Goal: Transaction & Acquisition: Purchase product/service

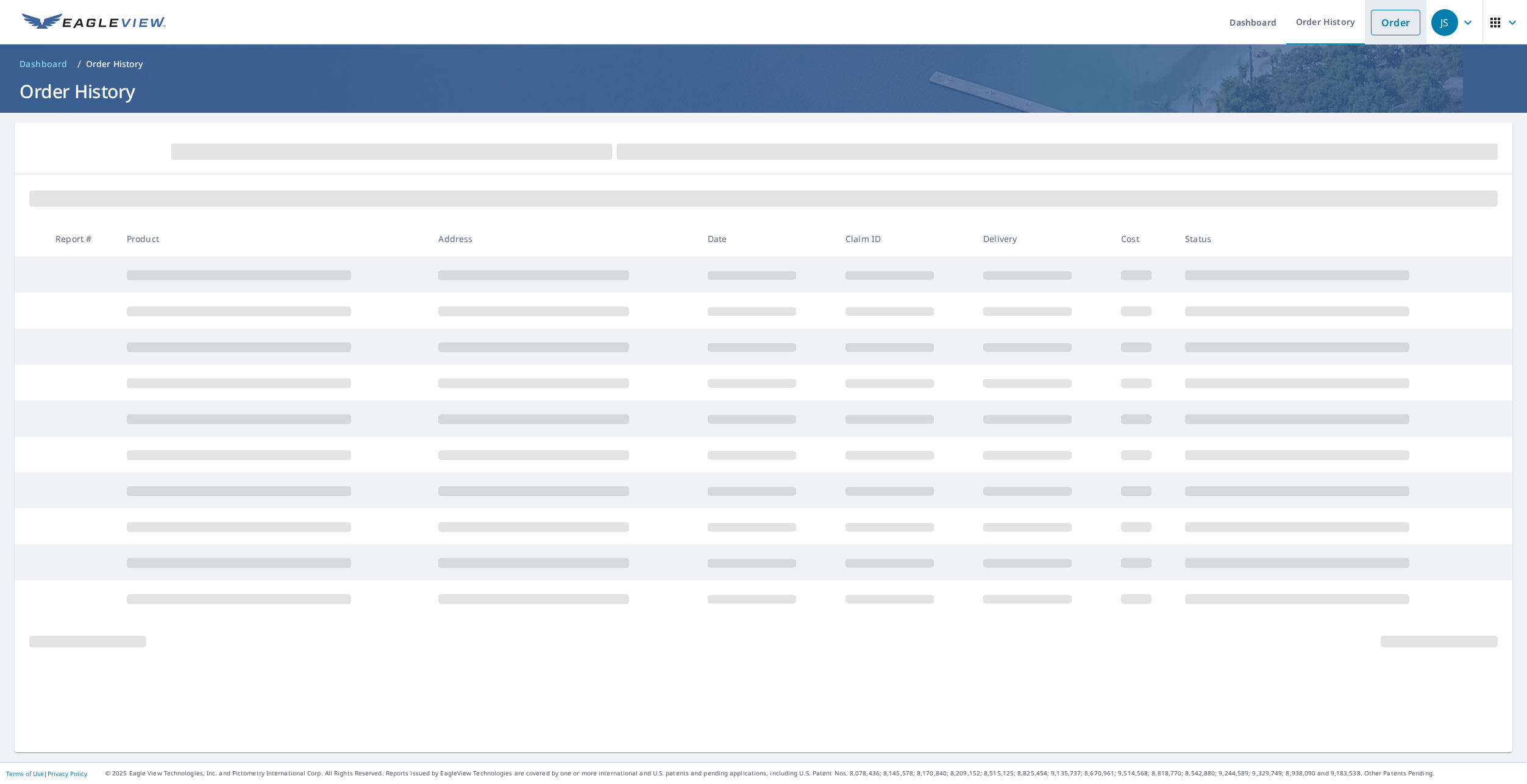
click at [1384, 23] on link "Order" at bounding box center [1395, 22] width 49 height 26
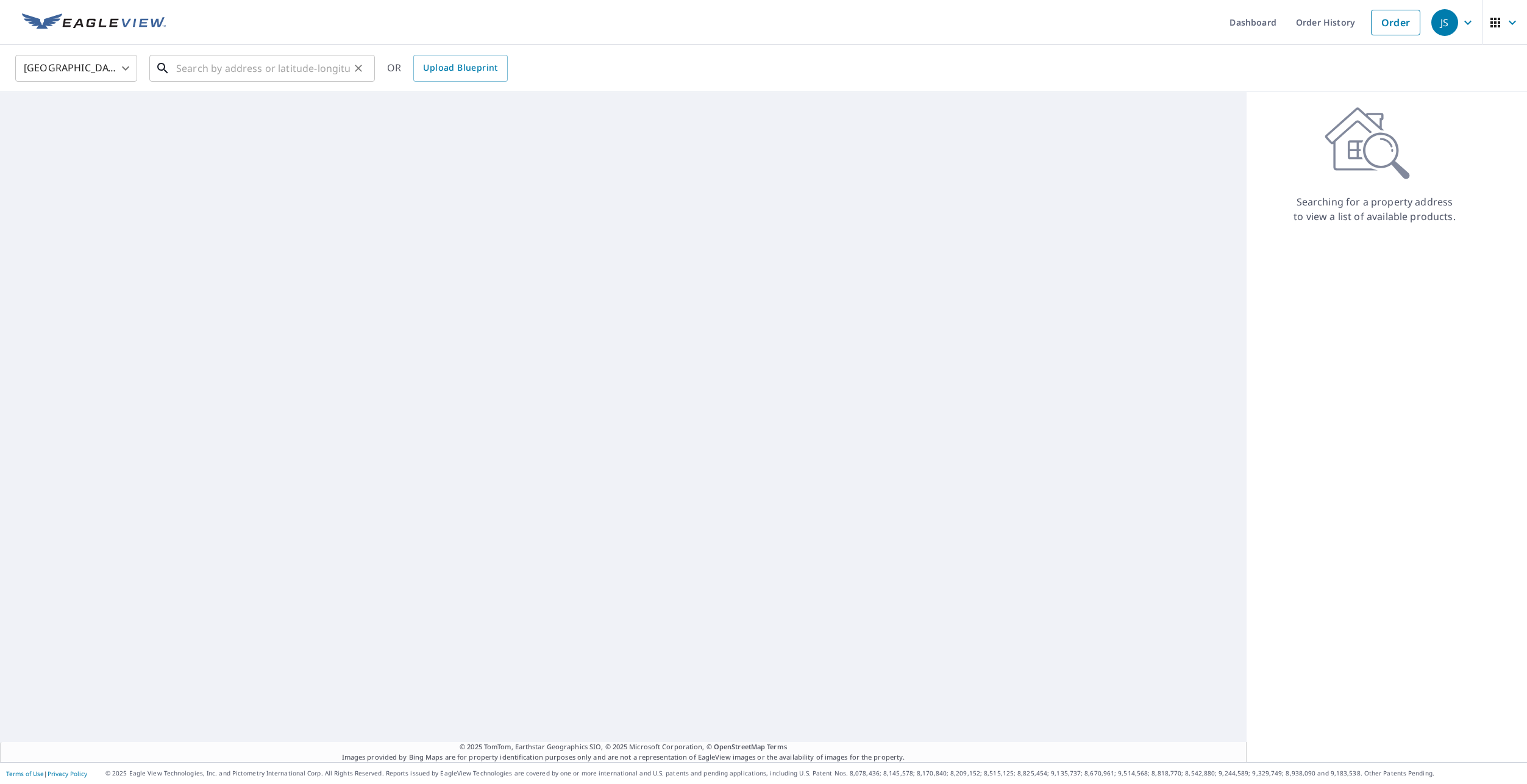
click at [208, 75] on input "text" at bounding box center [263, 68] width 174 height 34
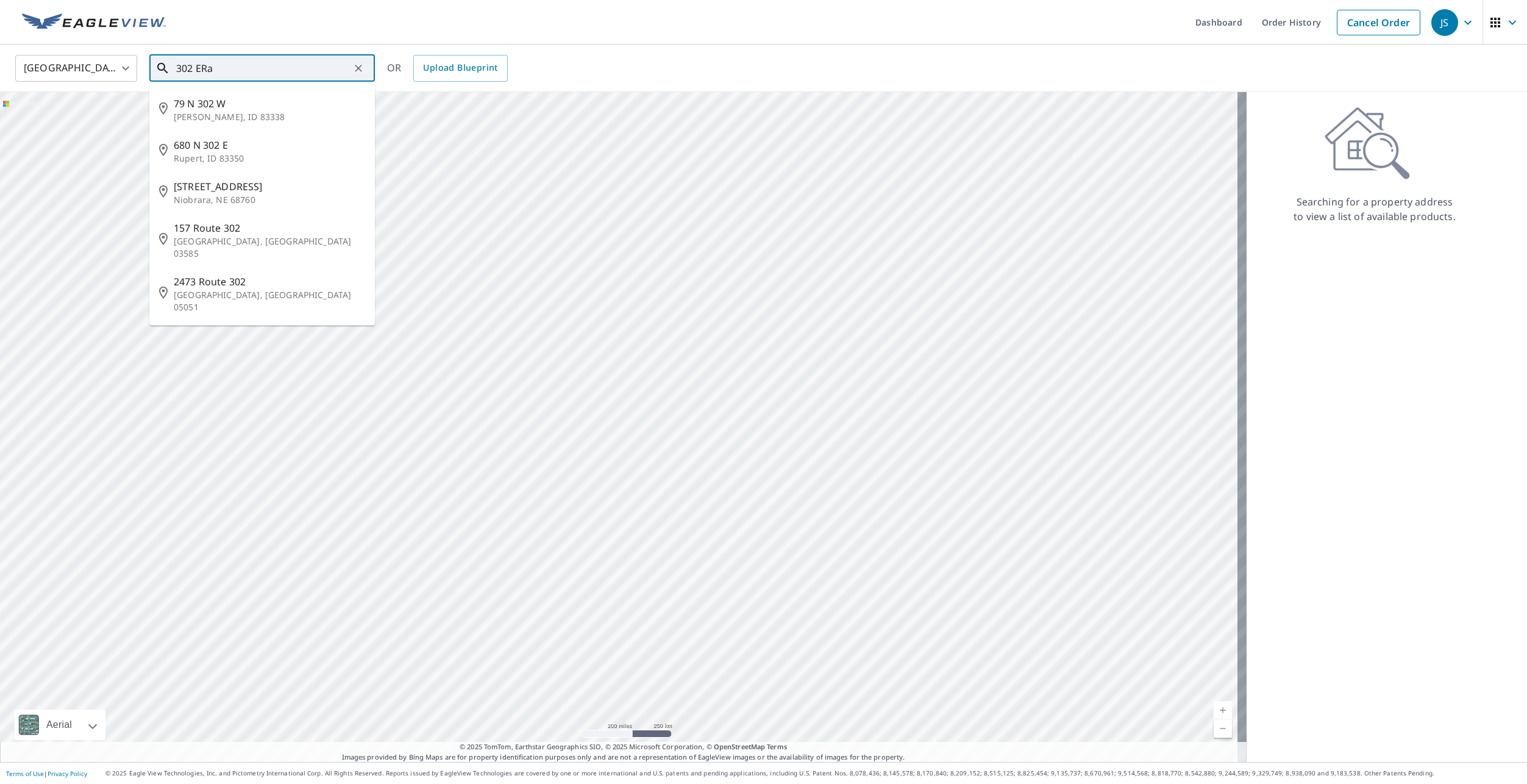
type input "302 ERas"
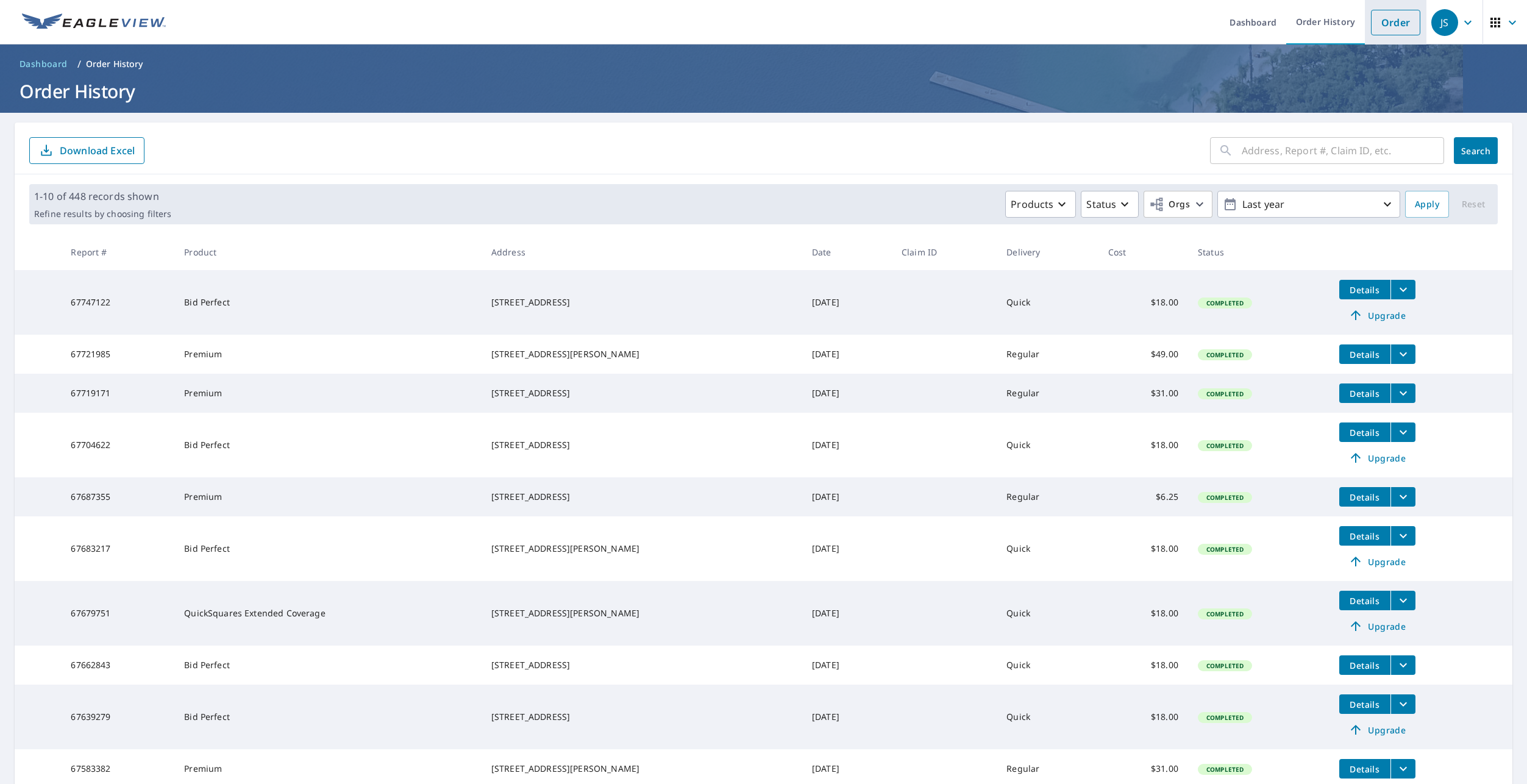
click at [1392, 21] on link "Order" at bounding box center [1395, 22] width 49 height 26
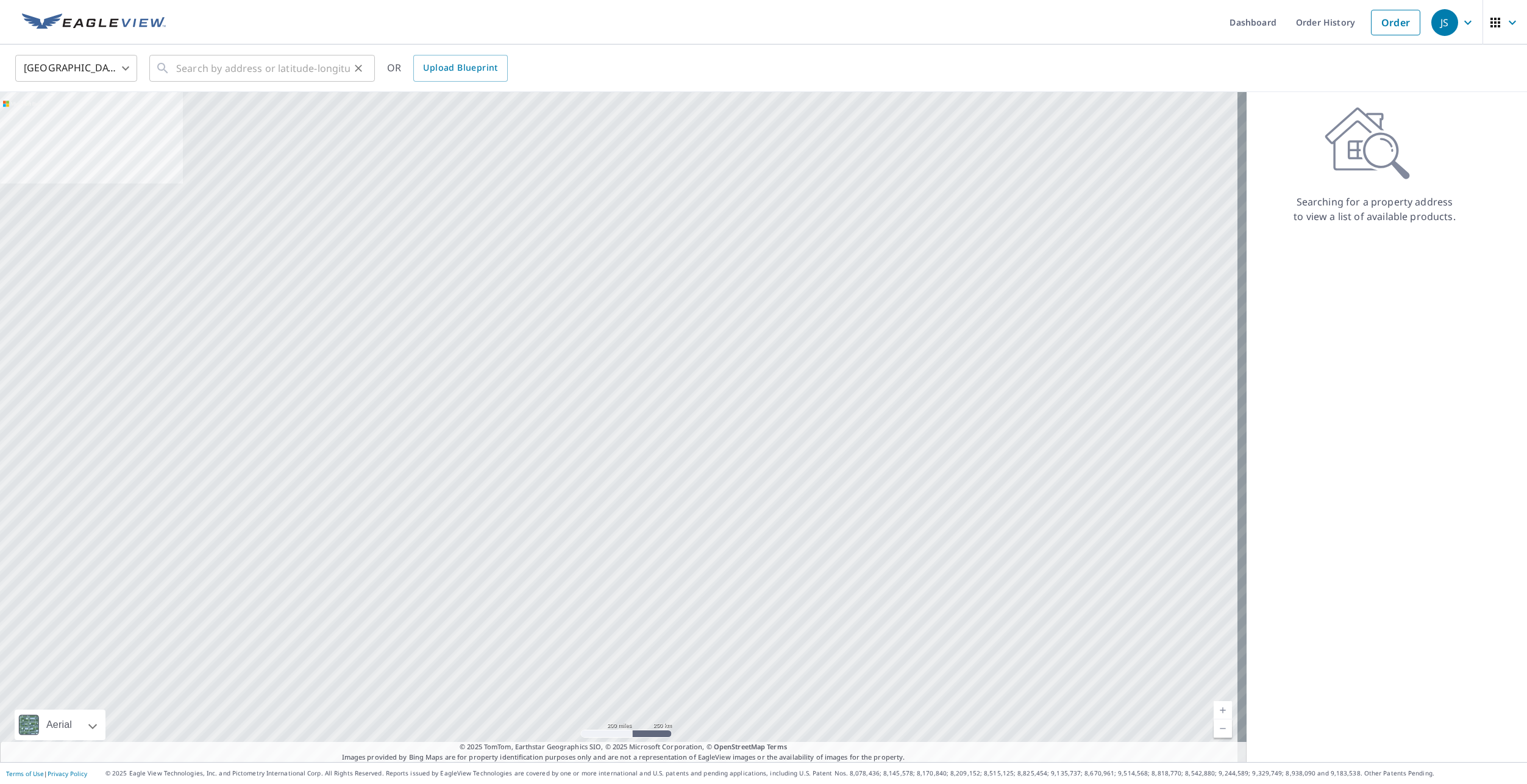
click at [174, 73] on div "​" at bounding box center [262, 68] width 225 height 27
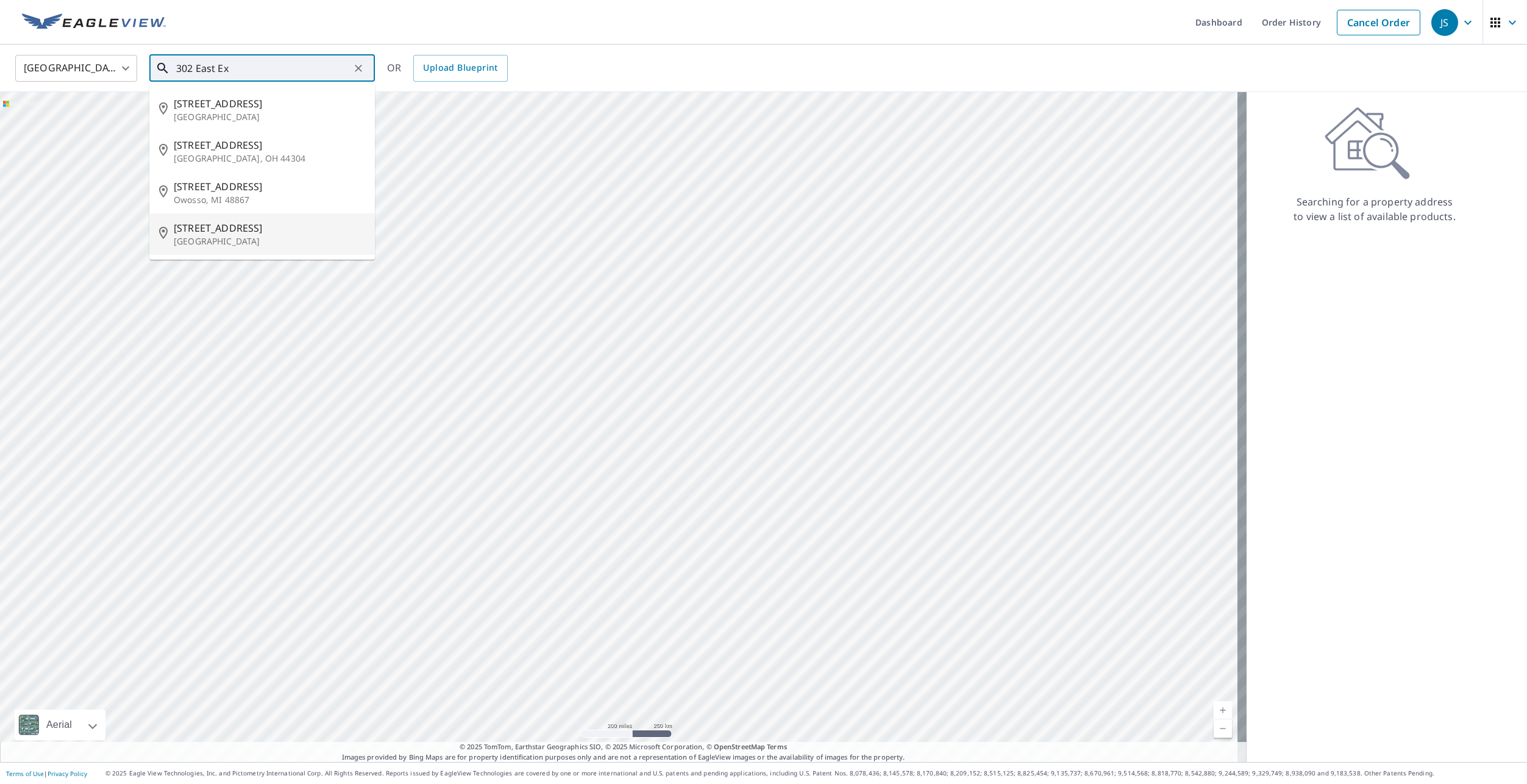
click at [223, 232] on span "[STREET_ADDRESS]" at bounding box center [269, 228] width 191 height 15
type input "[STREET_ADDRESS]"
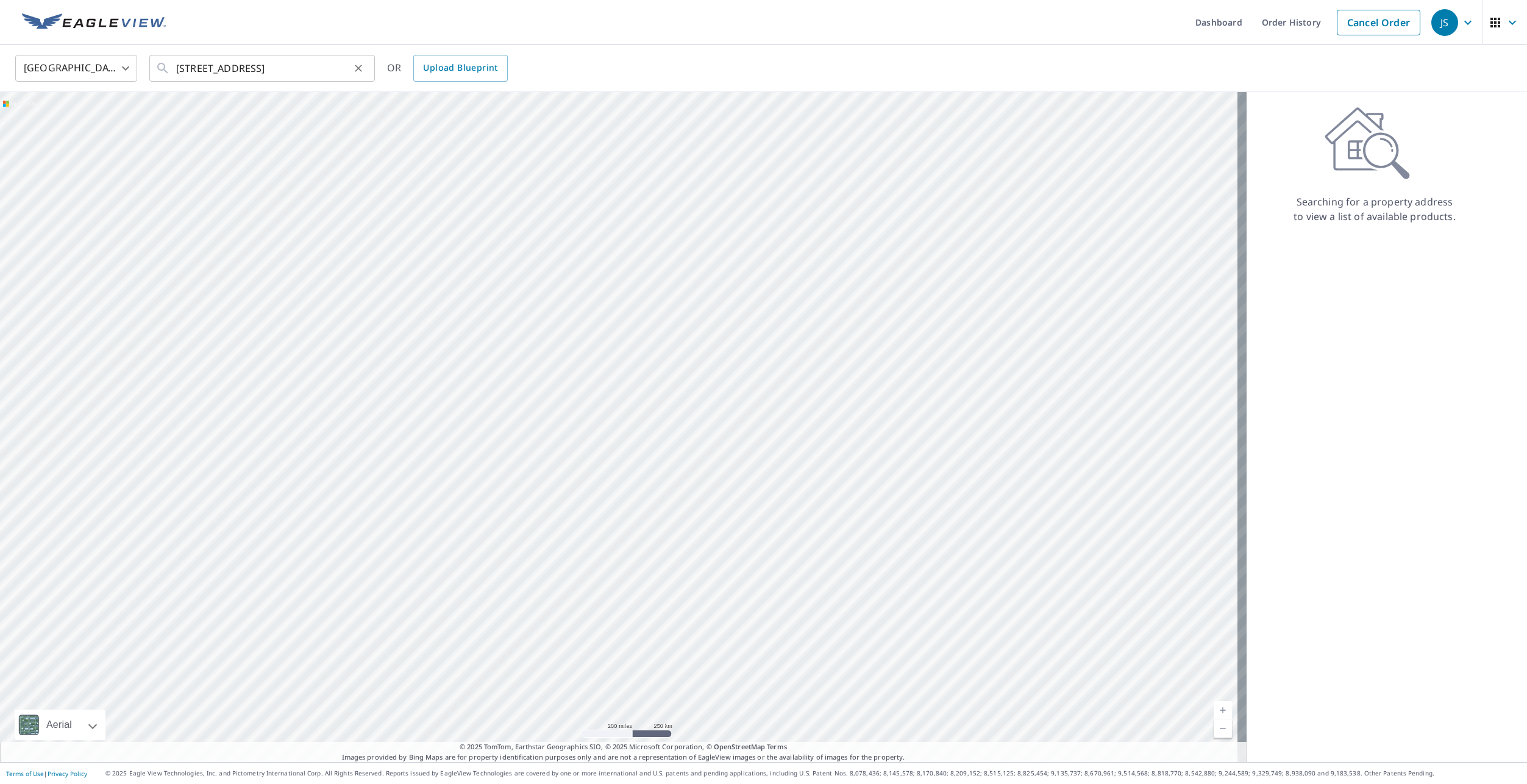
click at [161, 67] on icon at bounding box center [163, 68] width 15 height 15
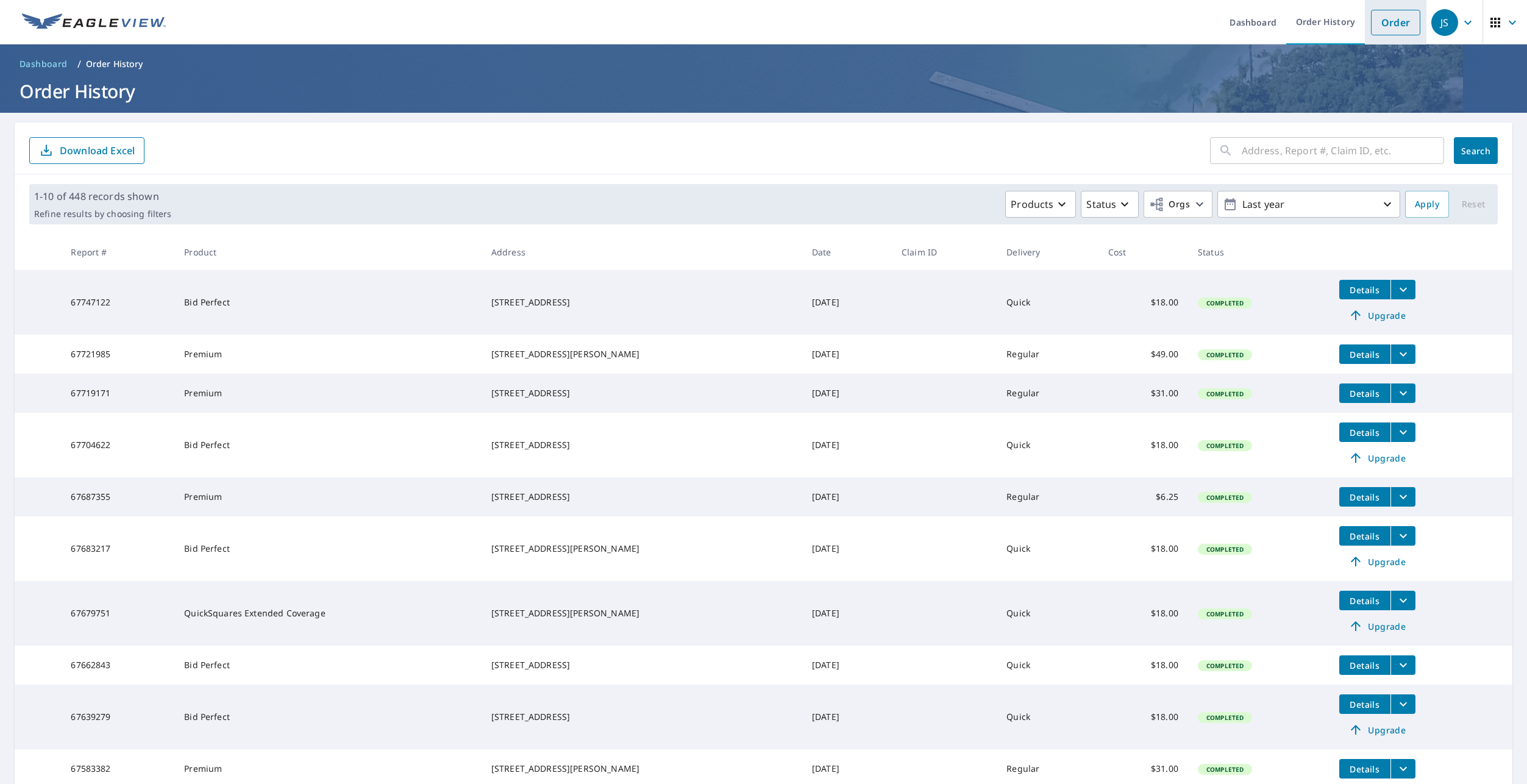
click at [1379, 27] on link "Order" at bounding box center [1395, 22] width 49 height 26
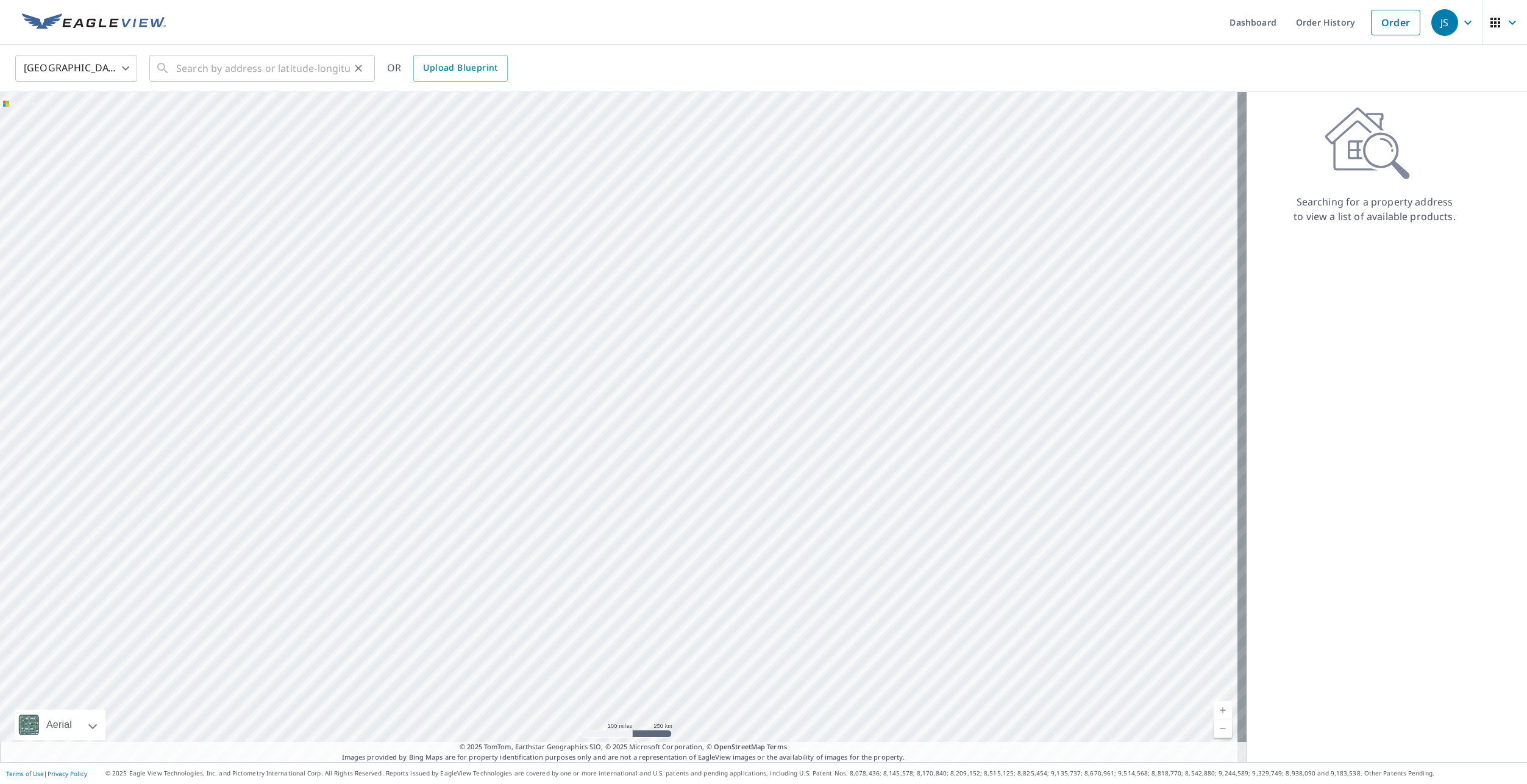
click at [175, 72] on div "​" at bounding box center [262, 68] width 225 height 27
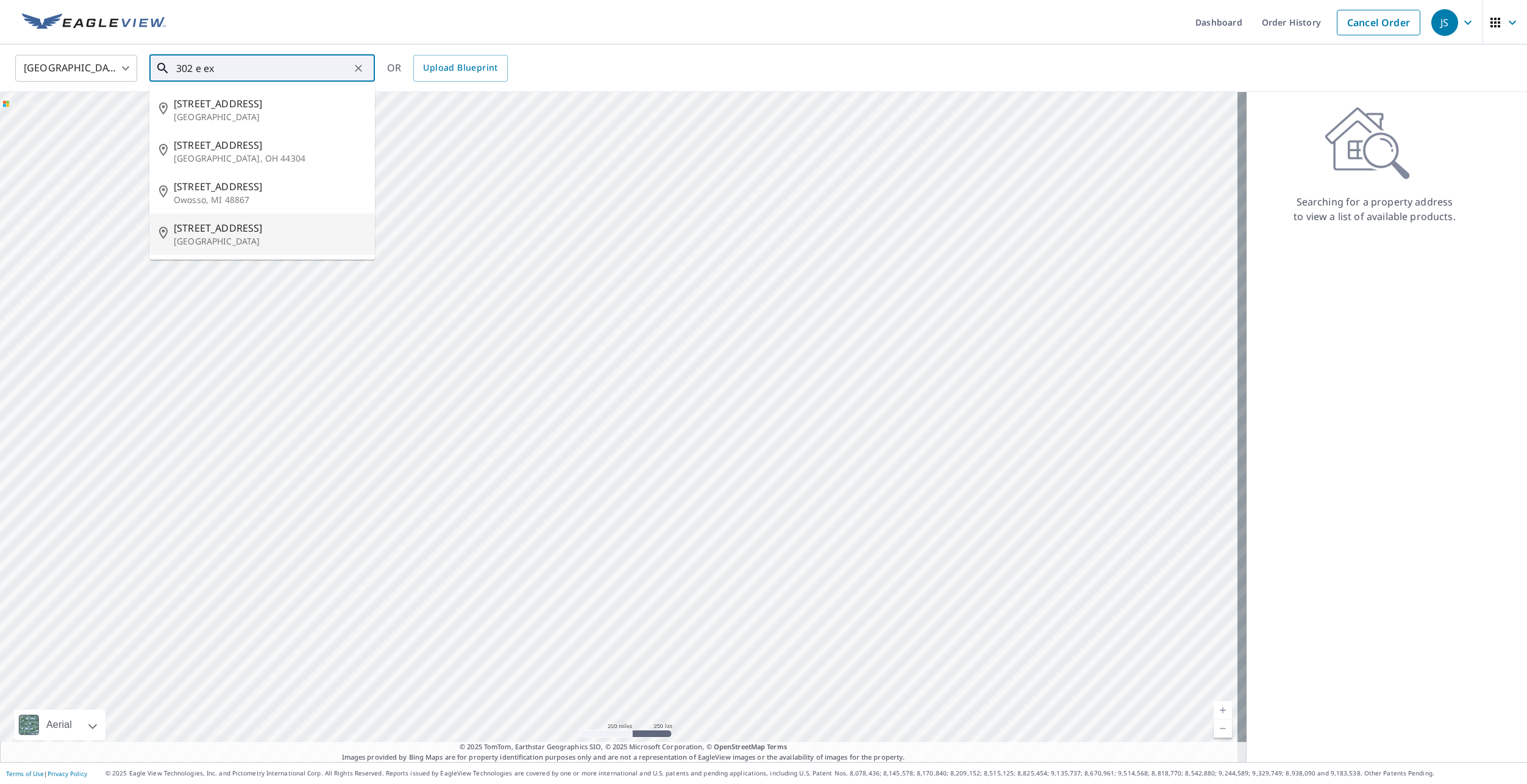
click at [216, 229] on span "[STREET_ADDRESS]" at bounding box center [269, 228] width 191 height 15
type input "[STREET_ADDRESS]"
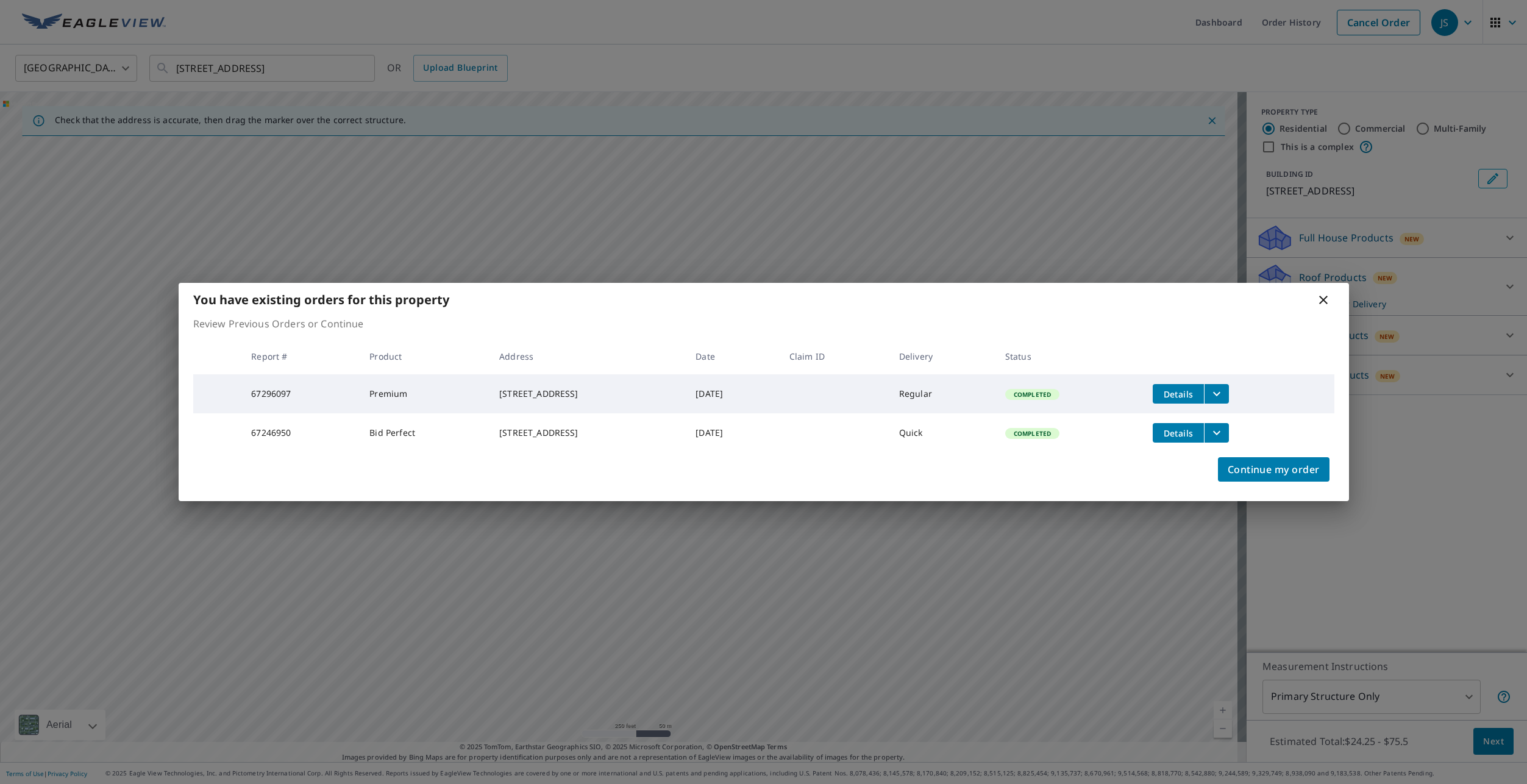
click at [1322, 292] on icon at bounding box center [1324, 300] width 15 height 15
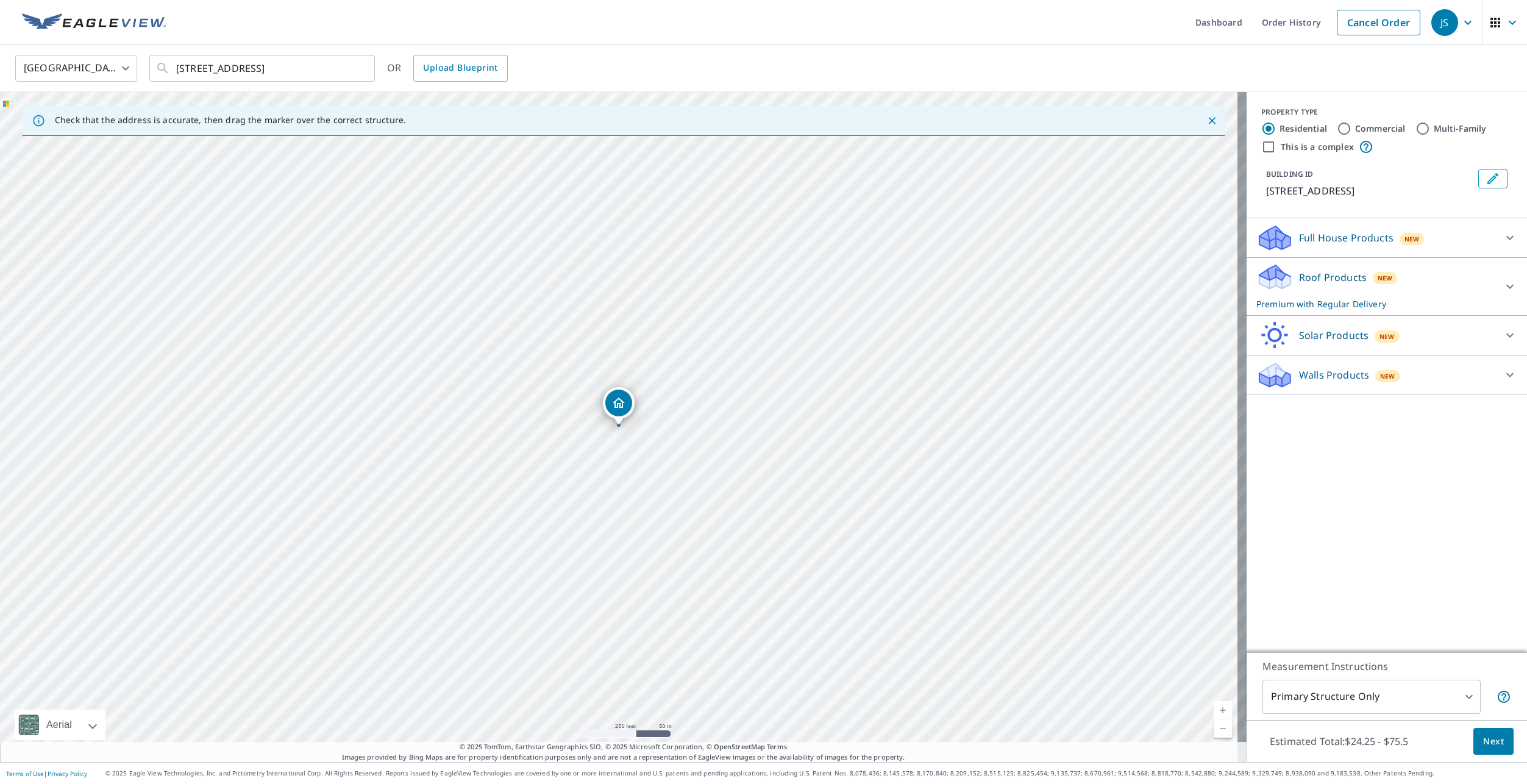
click at [1260, 282] on icon at bounding box center [1275, 282] width 31 height 15
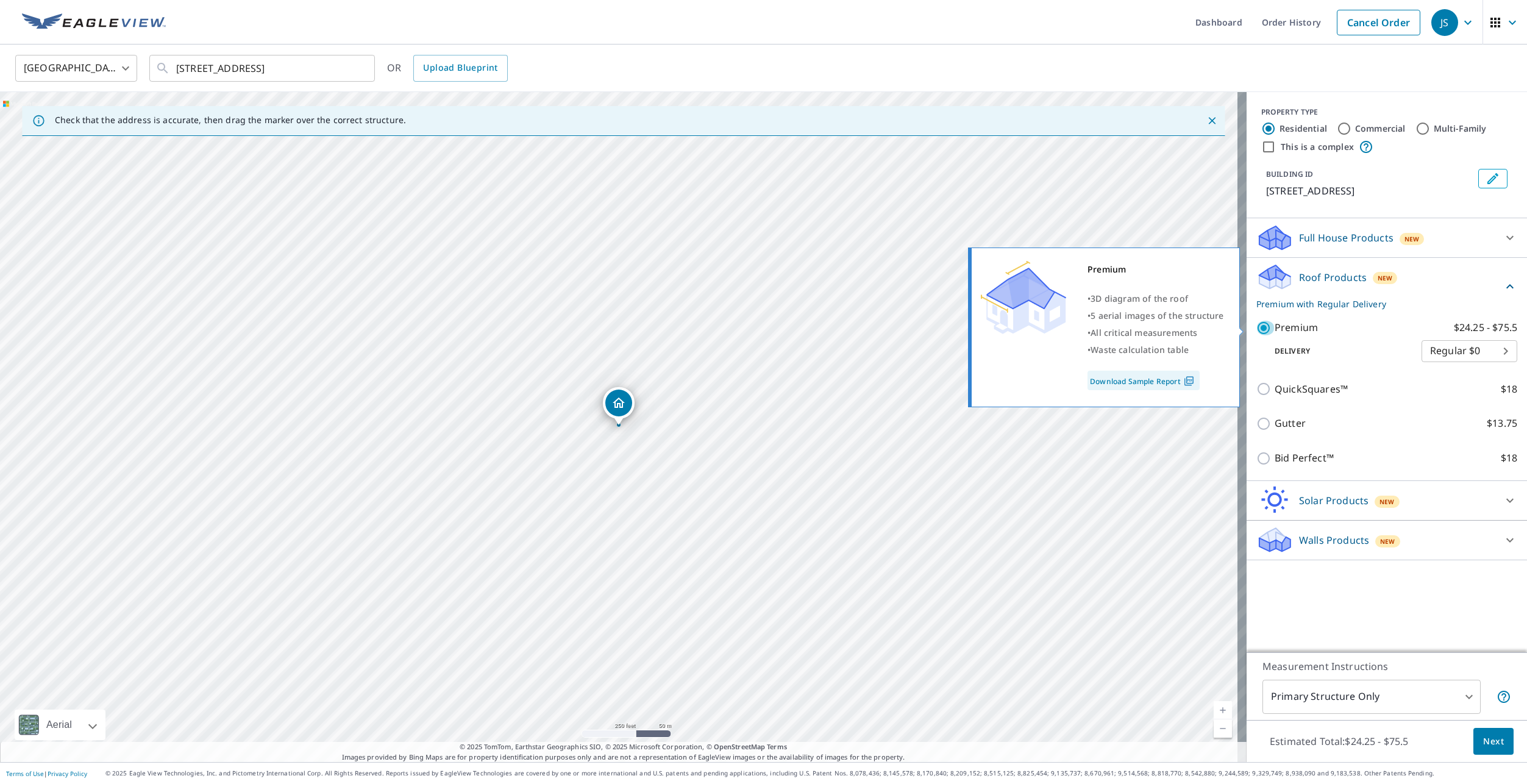
click at [1257, 328] on input "Premium $24.25 - $75.5" at bounding box center [1266, 328] width 18 height 15
checkbox input "false"
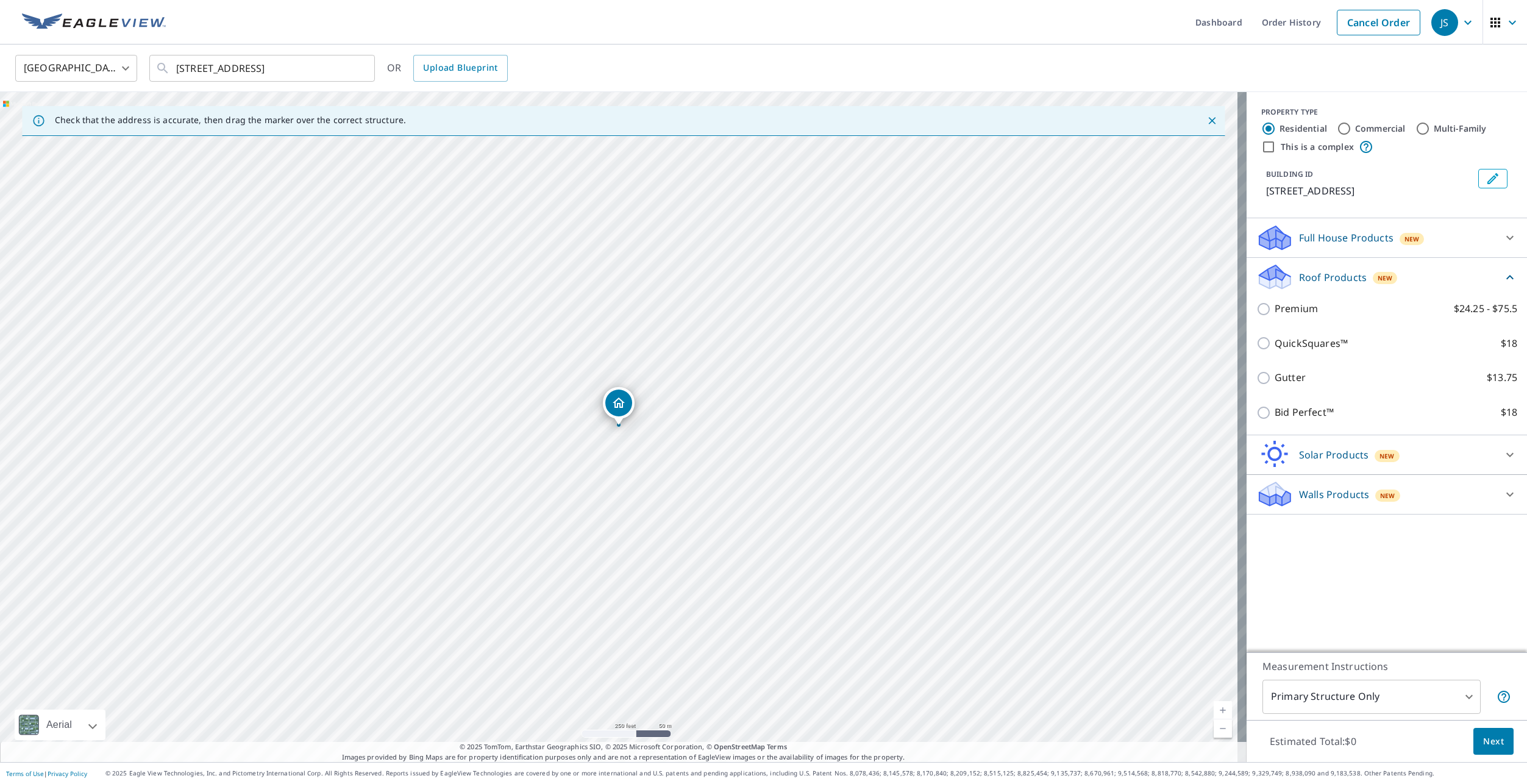
click at [1307, 491] on p "Walls Products" at bounding box center [1334, 495] width 70 height 15
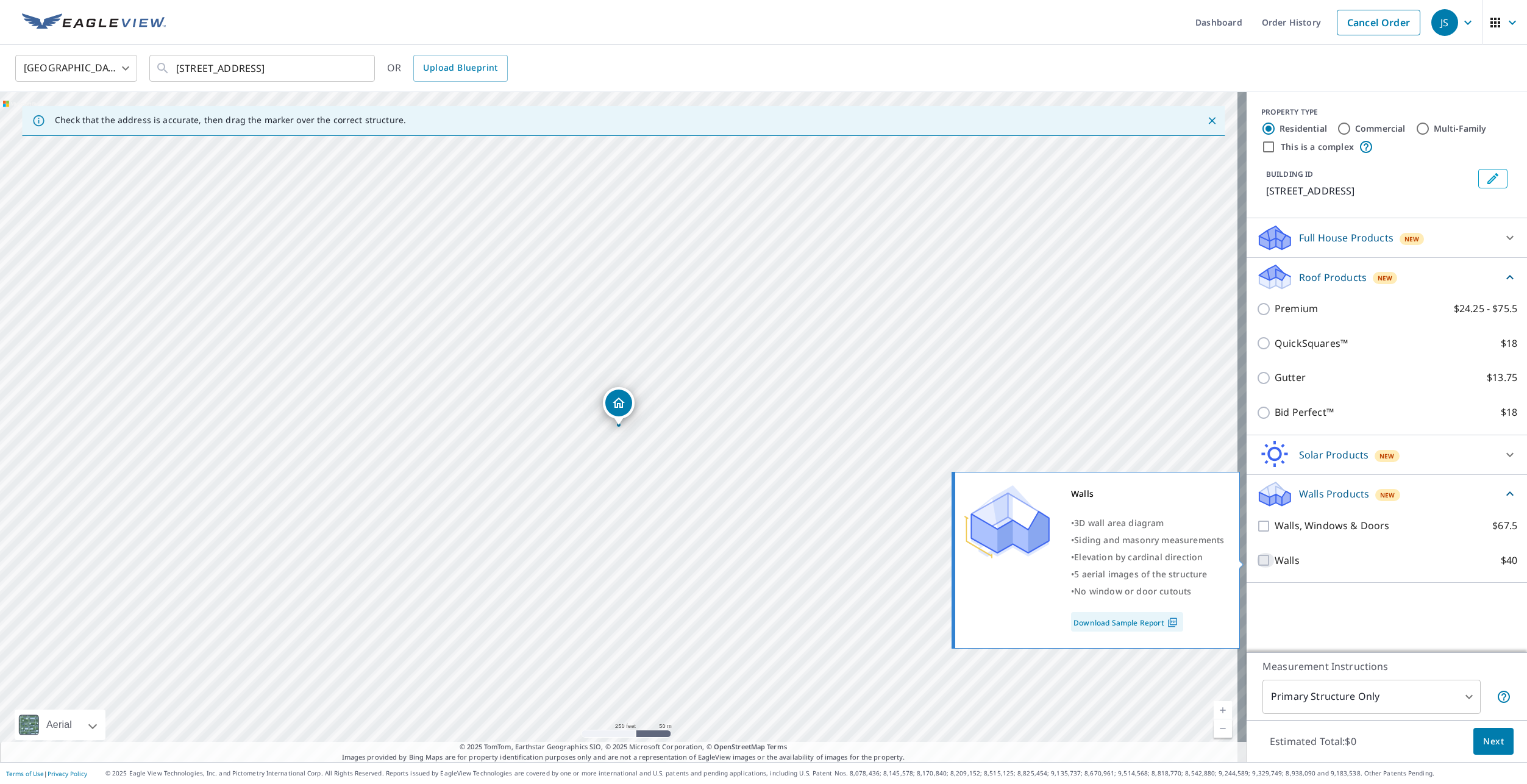
click at [1263, 555] on input "Walls $40" at bounding box center [1266, 560] width 18 height 15
checkbox input "true"
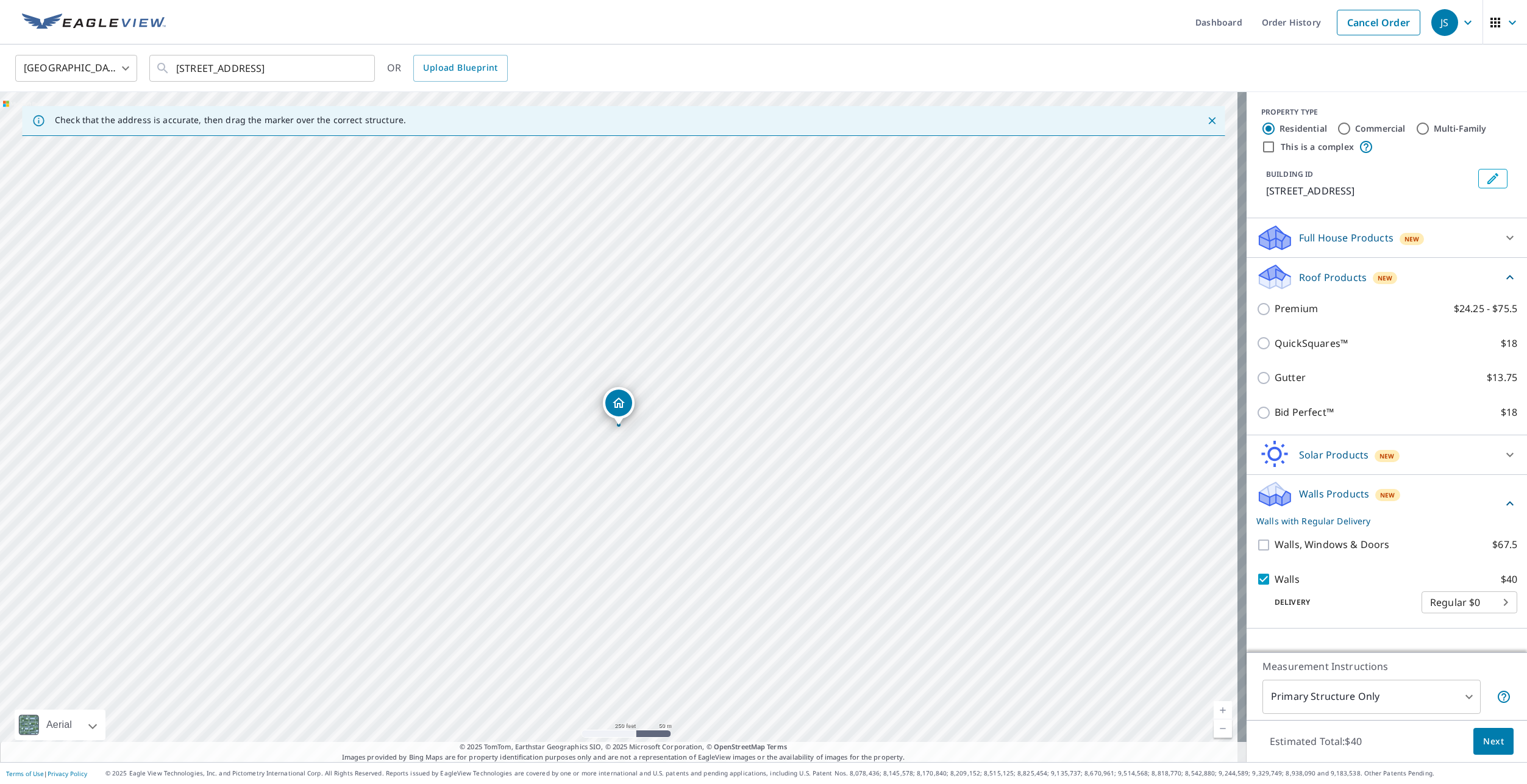
click at [1484, 734] on span "Next" at bounding box center [1494, 741] width 21 height 15
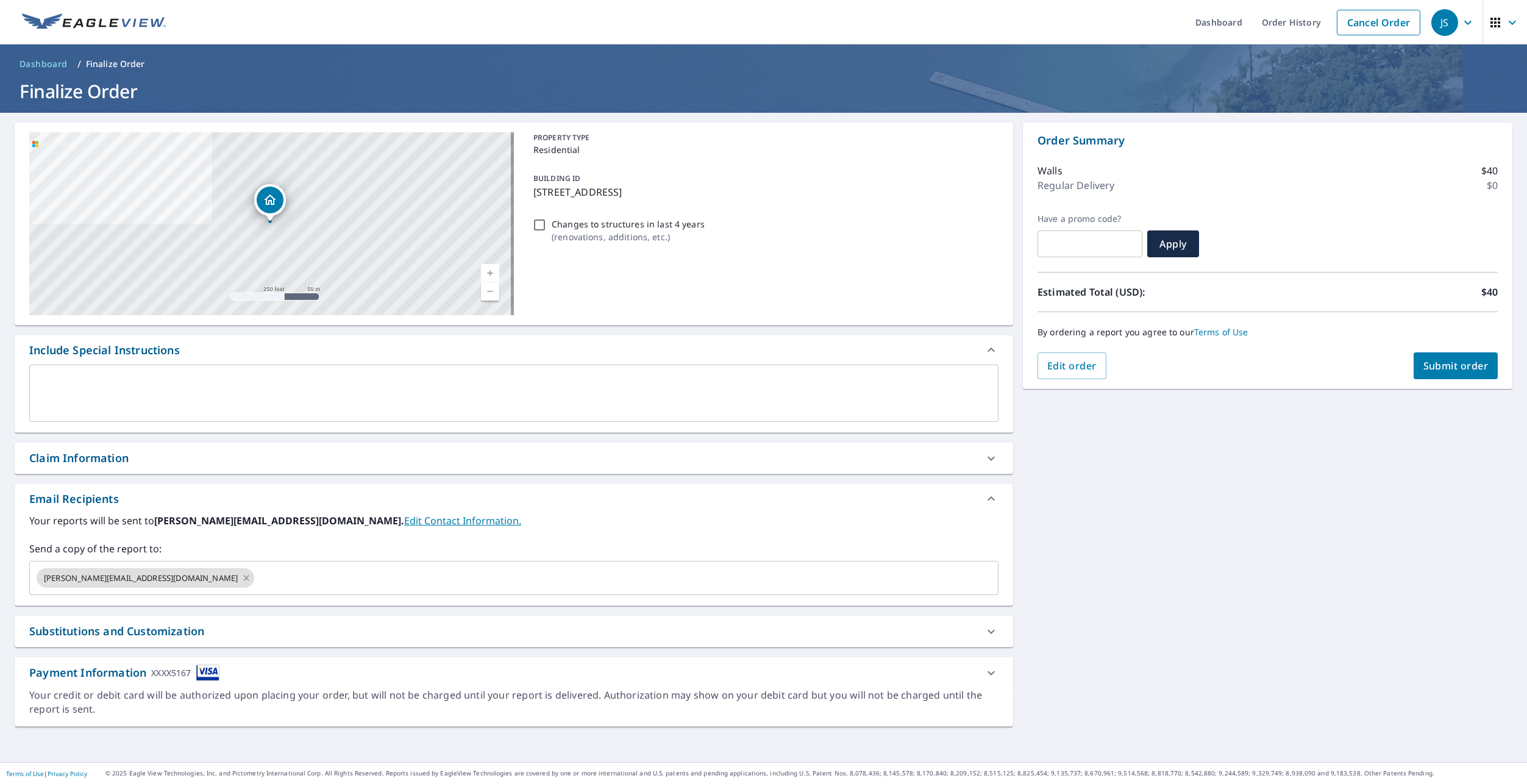
click at [1450, 364] on span "Submit order" at bounding box center [1456, 366] width 66 height 13
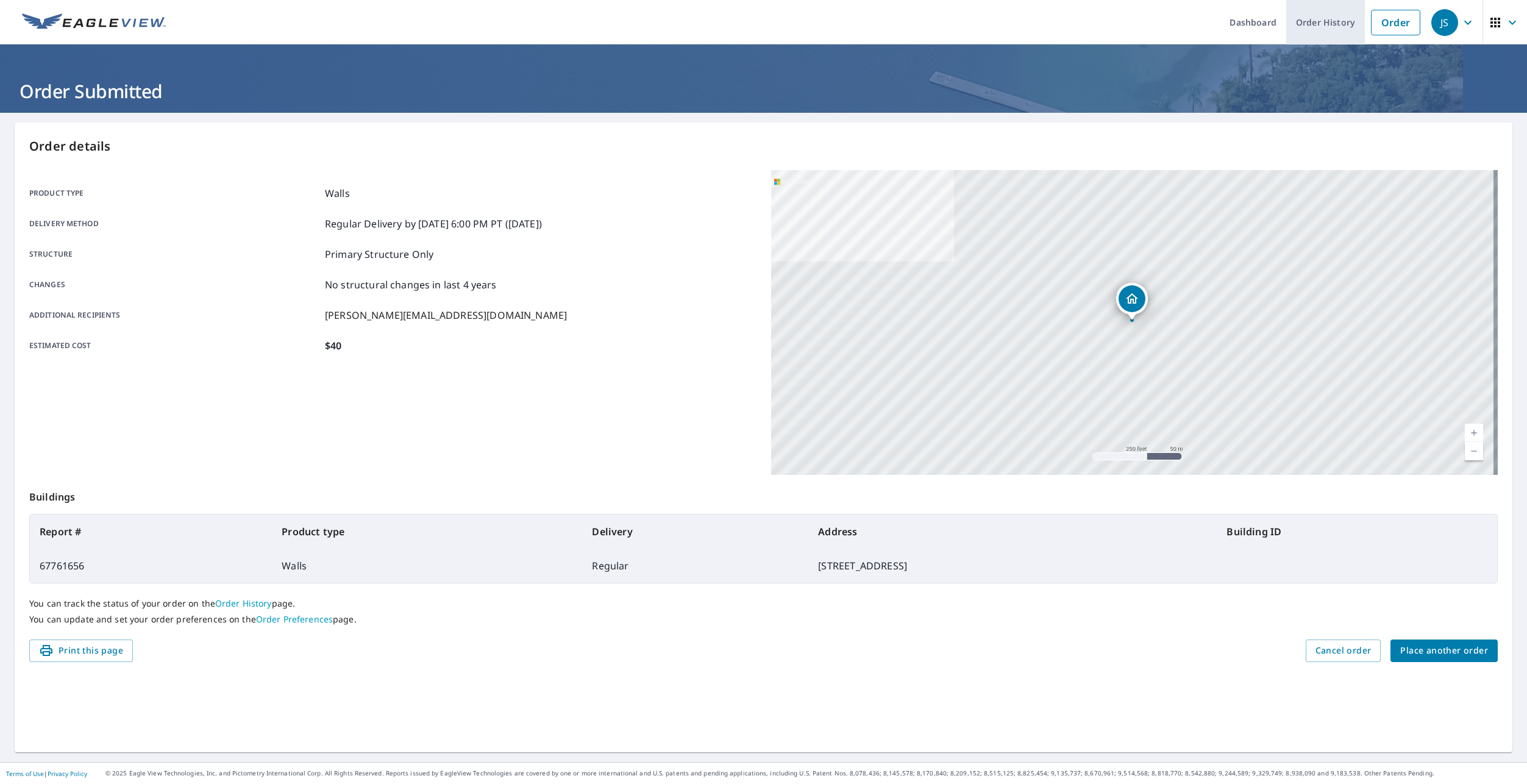
click at [1294, 23] on link "Order History" at bounding box center [1325, 22] width 79 height 44
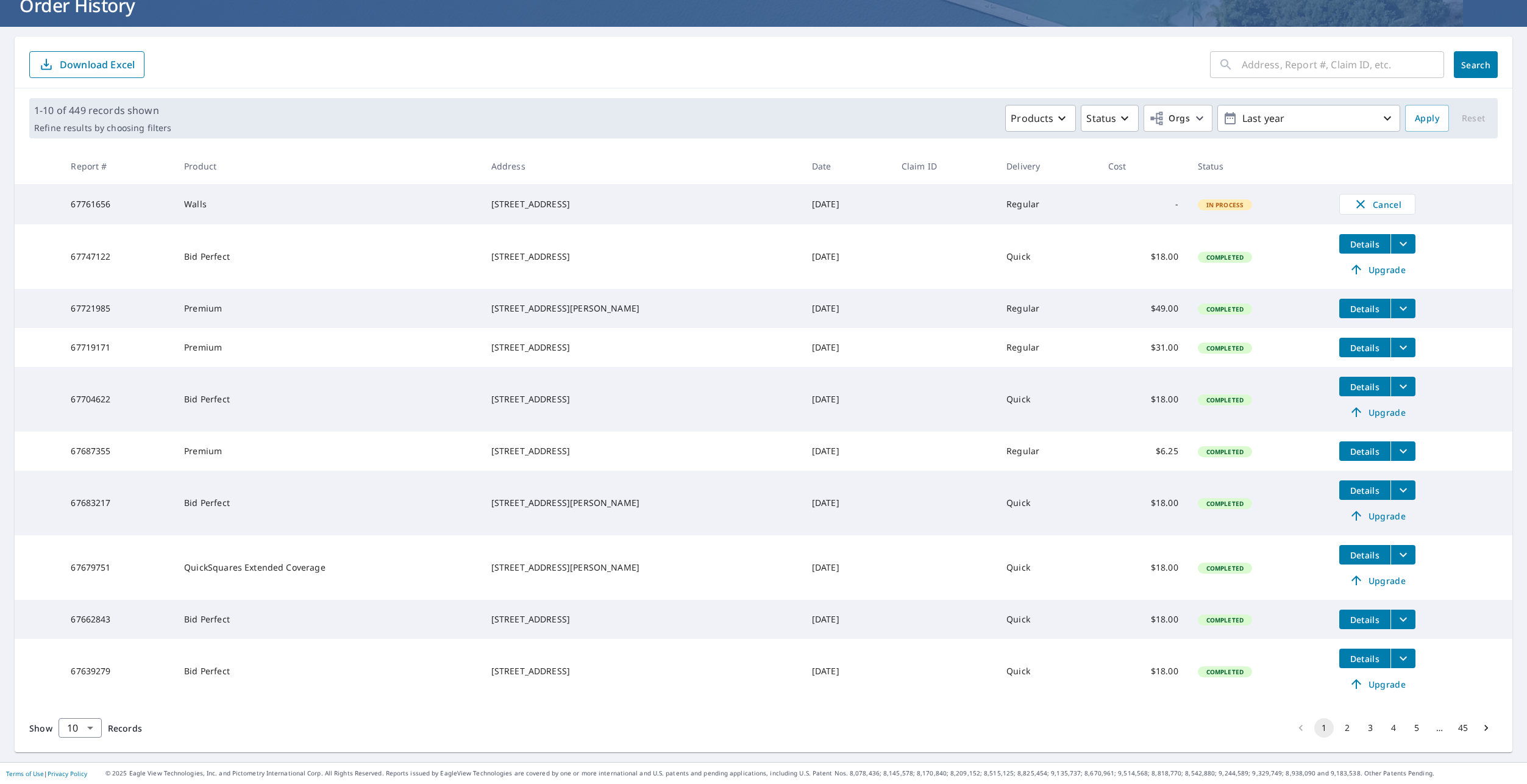
scroll to position [109, 0]
click at [89, 724] on body "JS JS Dashboard Order History Order JS Dashboard / Order History Order History …" at bounding box center [764, 392] width 1527 height 784
click at [89, 730] on li "50" at bounding box center [80, 736] width 43 height 22
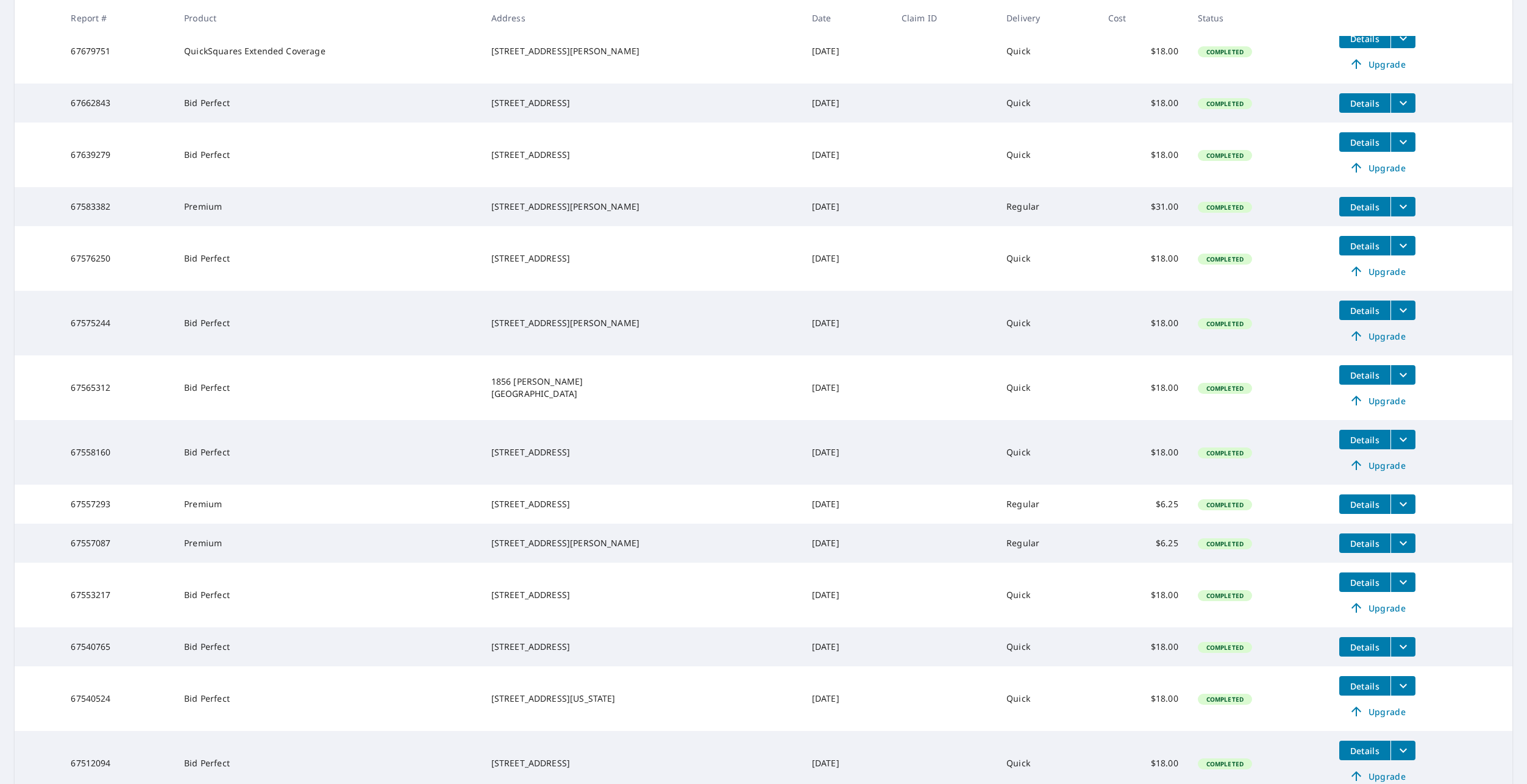
scroll to position [548, 0]
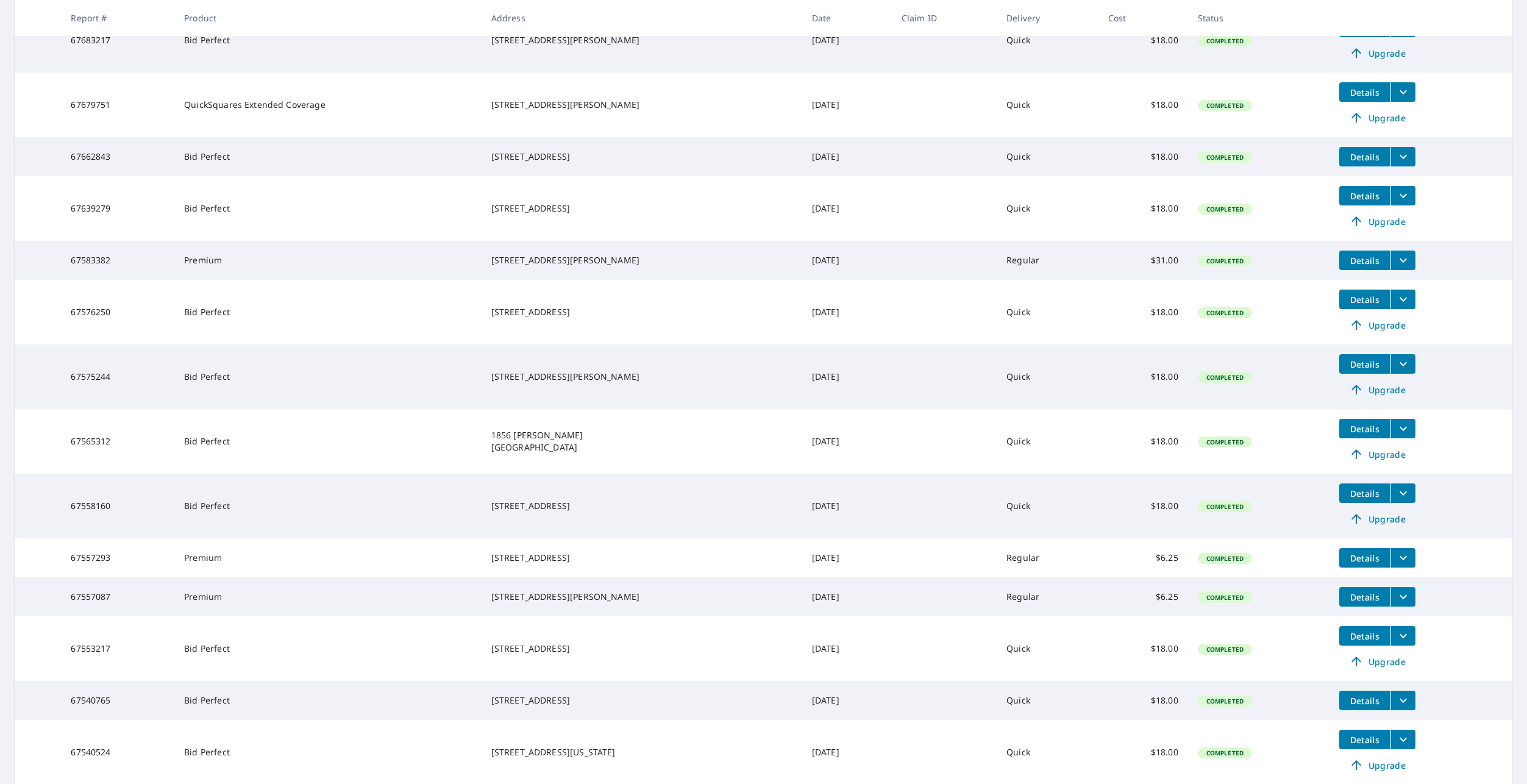
click at [1396, 268] on icon "filesDropdownBtn-67583382" at bounding box center [1403, 261] width 15 height 15
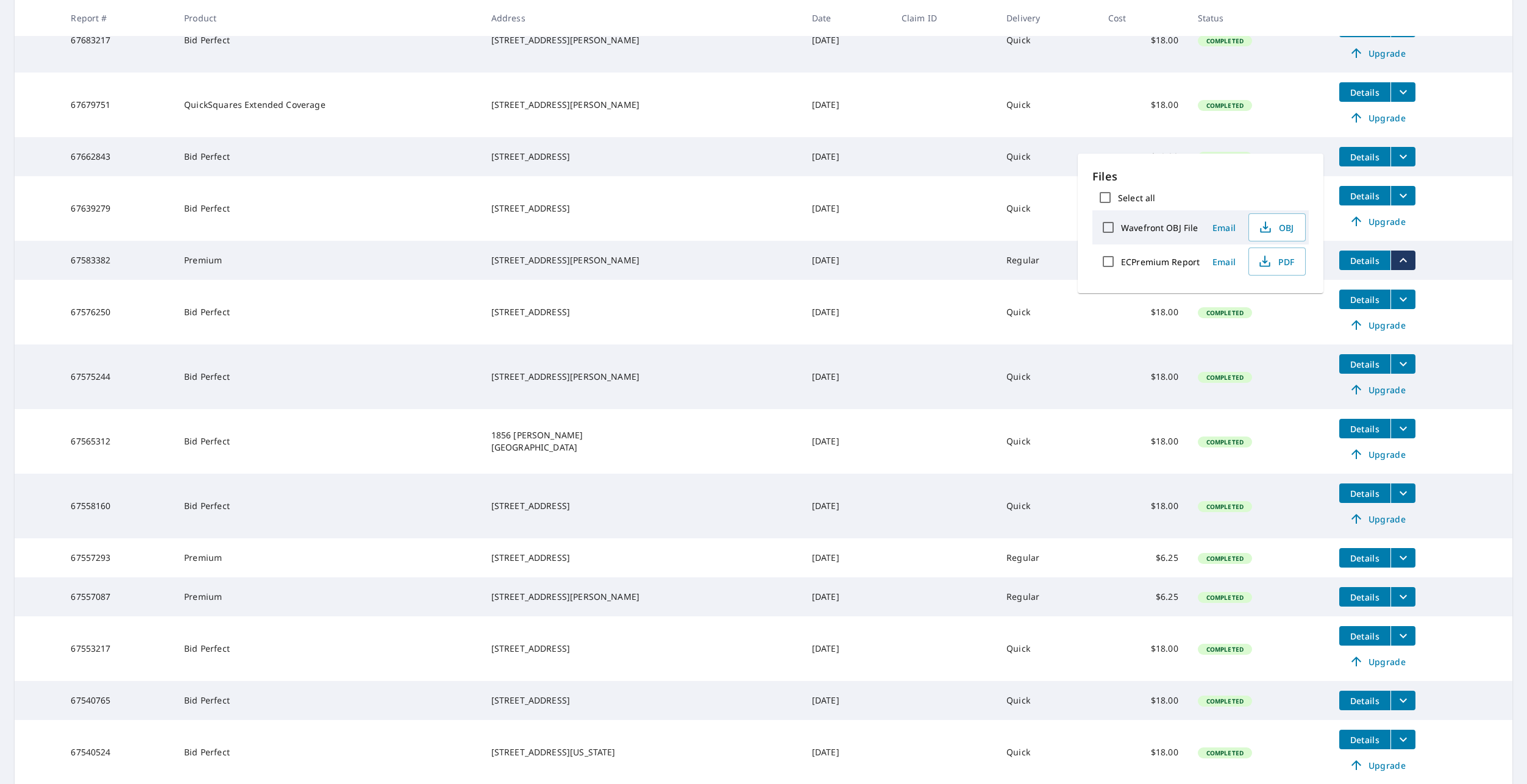
click at [1183, 260] on label "ECPremium Report" at bounding box center [1160, 262] width 79 height 12
click at [1121, 260] on input "ECPremium Report" at bounding box center [1108, 261] width 26 height 26
checkbox input "true"
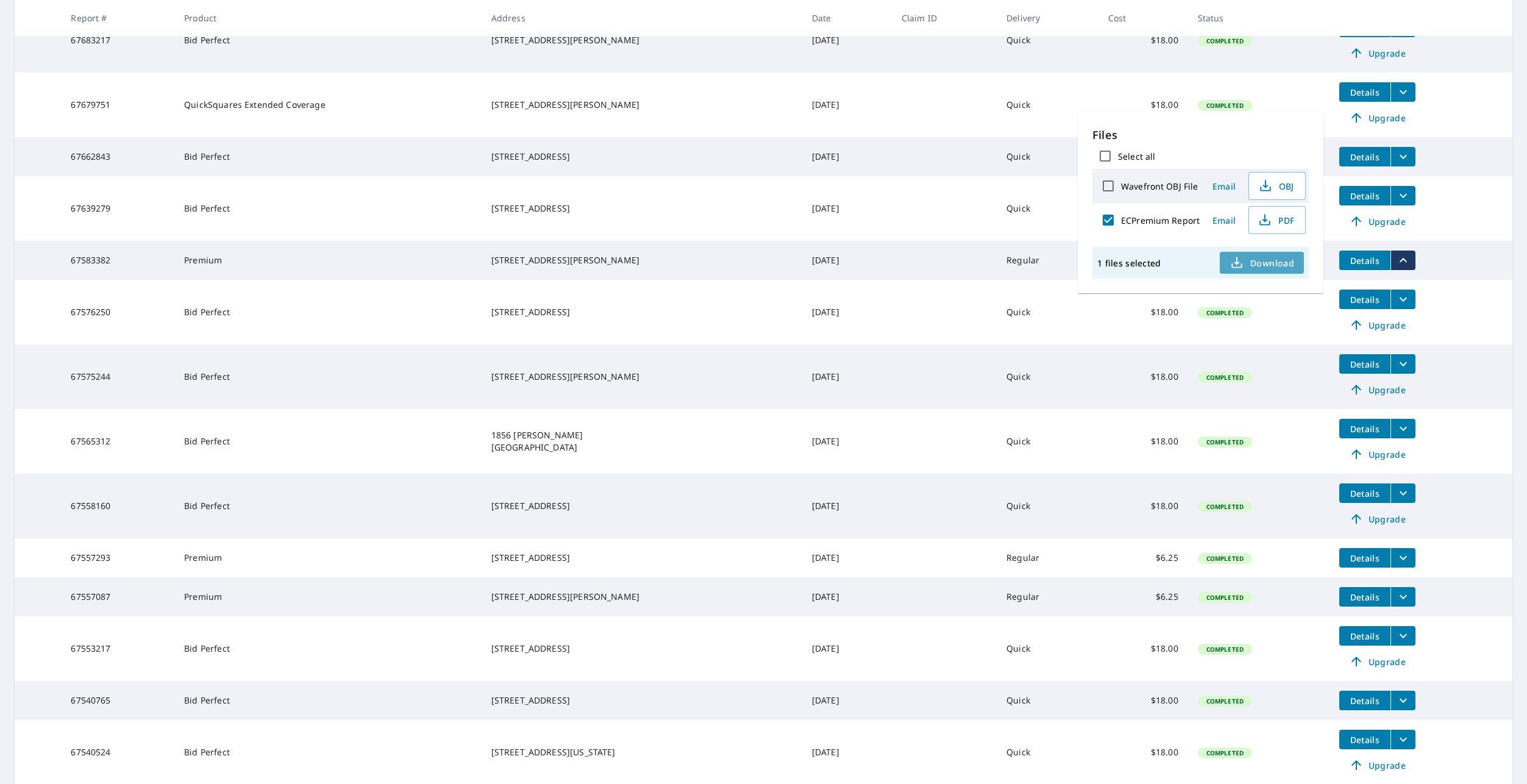
click at [1274, 264] on span "Download" at bounding box center [1262, 263] width 65 height 15
